Goal: Navigation & Orientation: Find specific page/section

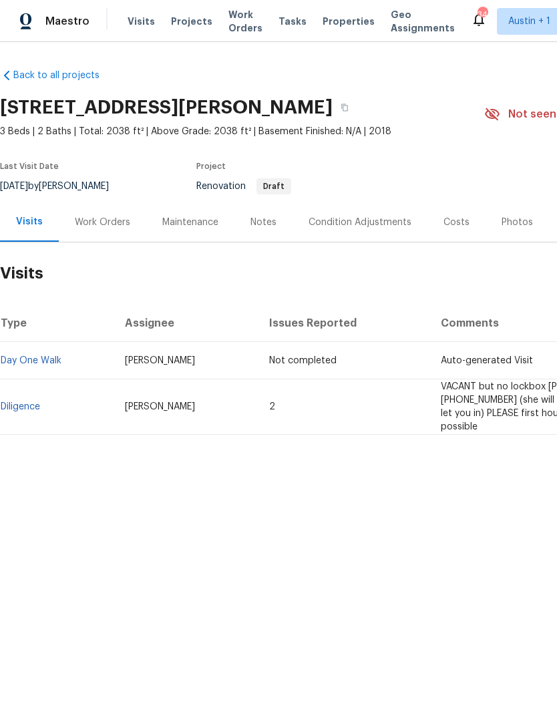
click at [19, 385] on td "Diligence" at bounding box center [57, 406] width 114 height 55
click at [25, 402] on link "Diligence" at bounding box center [20, 406] width 39 height 9
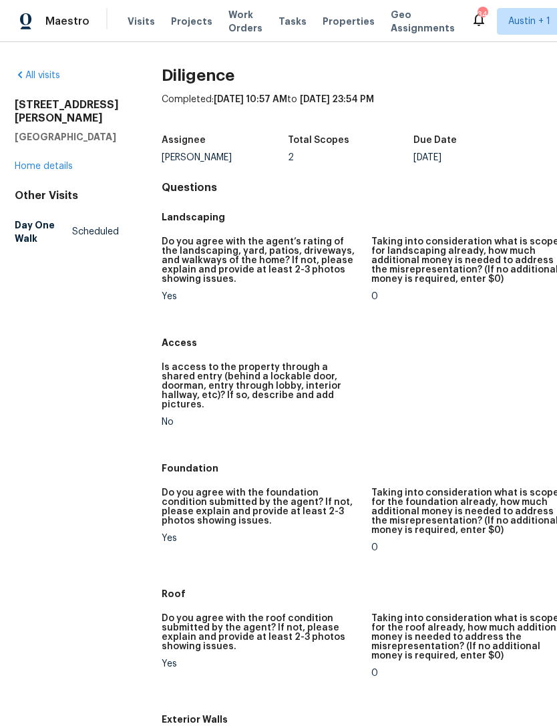
scroll to position [0, 1]
click at [25, 171] on link "Home details" at bounding box center [44, 166] width 58 height 9
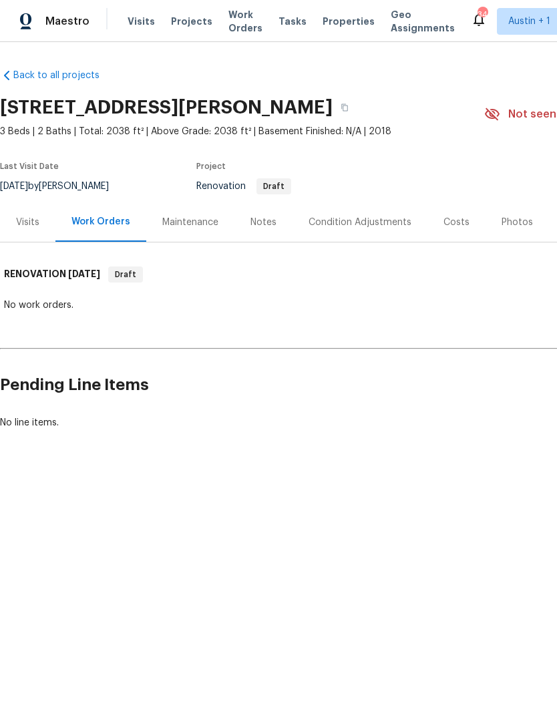
click at [180, 230] on div "Maintenance" at bounding box center [190, 221] width 88 height 39
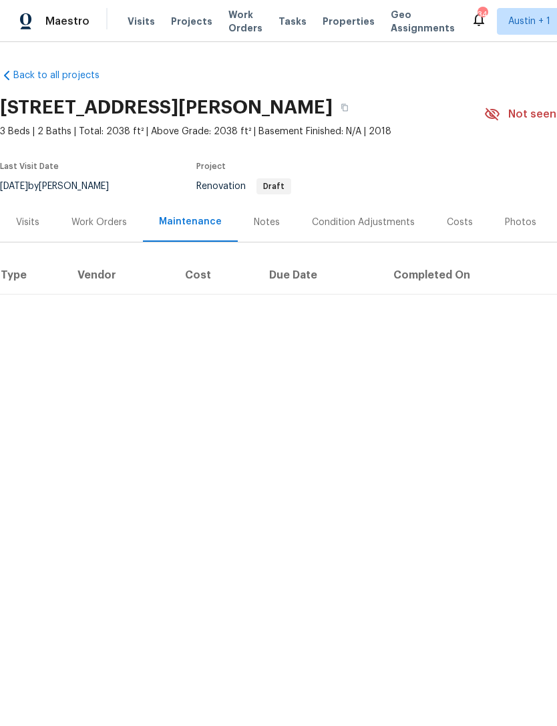
click at [260, 221] on div "Notes" at bounding box center [267, 222] width 26 height 13
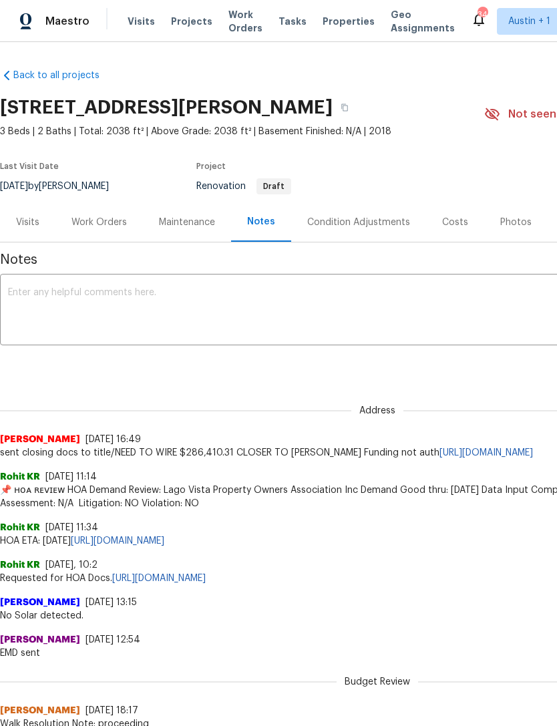
click at [322, 27] on span "Properties" at bounding box center [348, 21] width 52 height 13
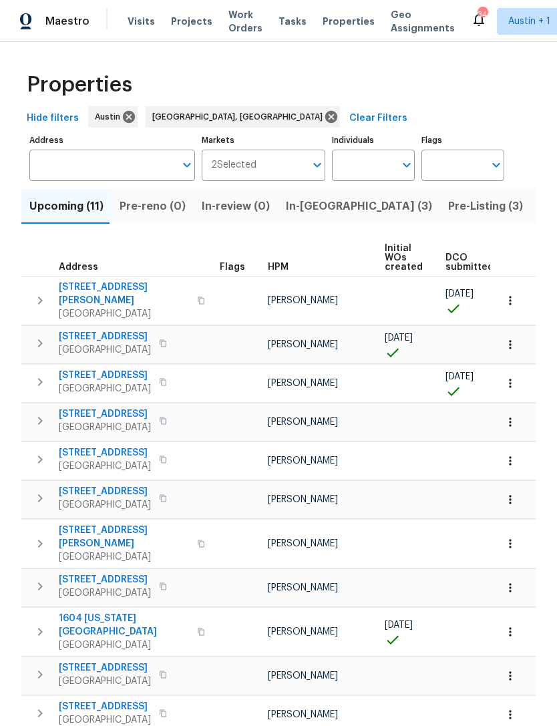
click at [315, 220] on button "In-reno (3)" at bounding box center [359, 206] width 162 height 35
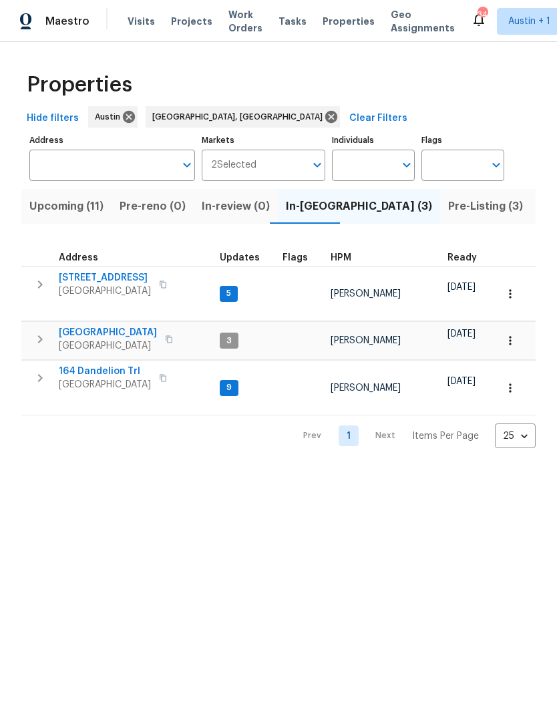
click at [85, 282] on span "5709 Southerner Way" at bounding box center [105, 277] width 92 height 13
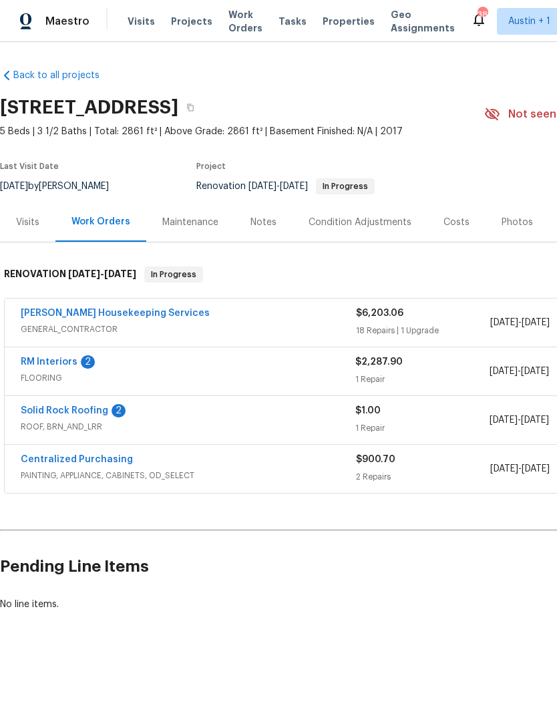
click at [46, 79] on link "Back to all projects" at bounding box center [64, 75] width 128 height 13
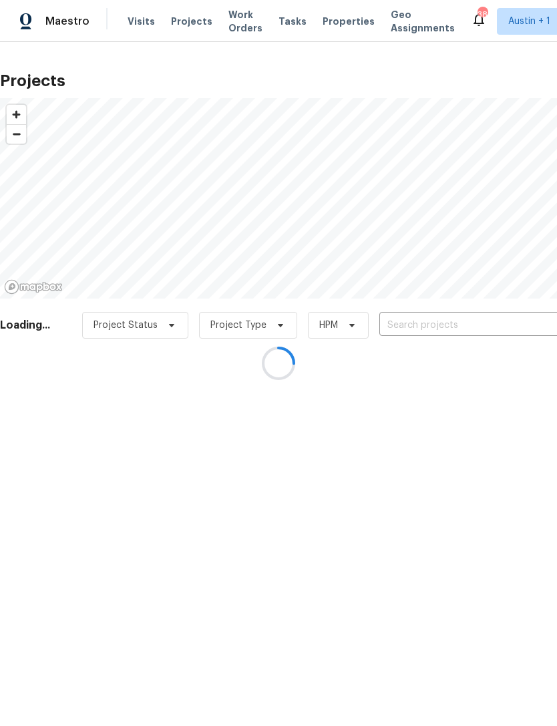
click at [140, 24] on div at bounding box center [278, 363] width 557 height 726
